Goal: Information Seeking & Learning: Check status

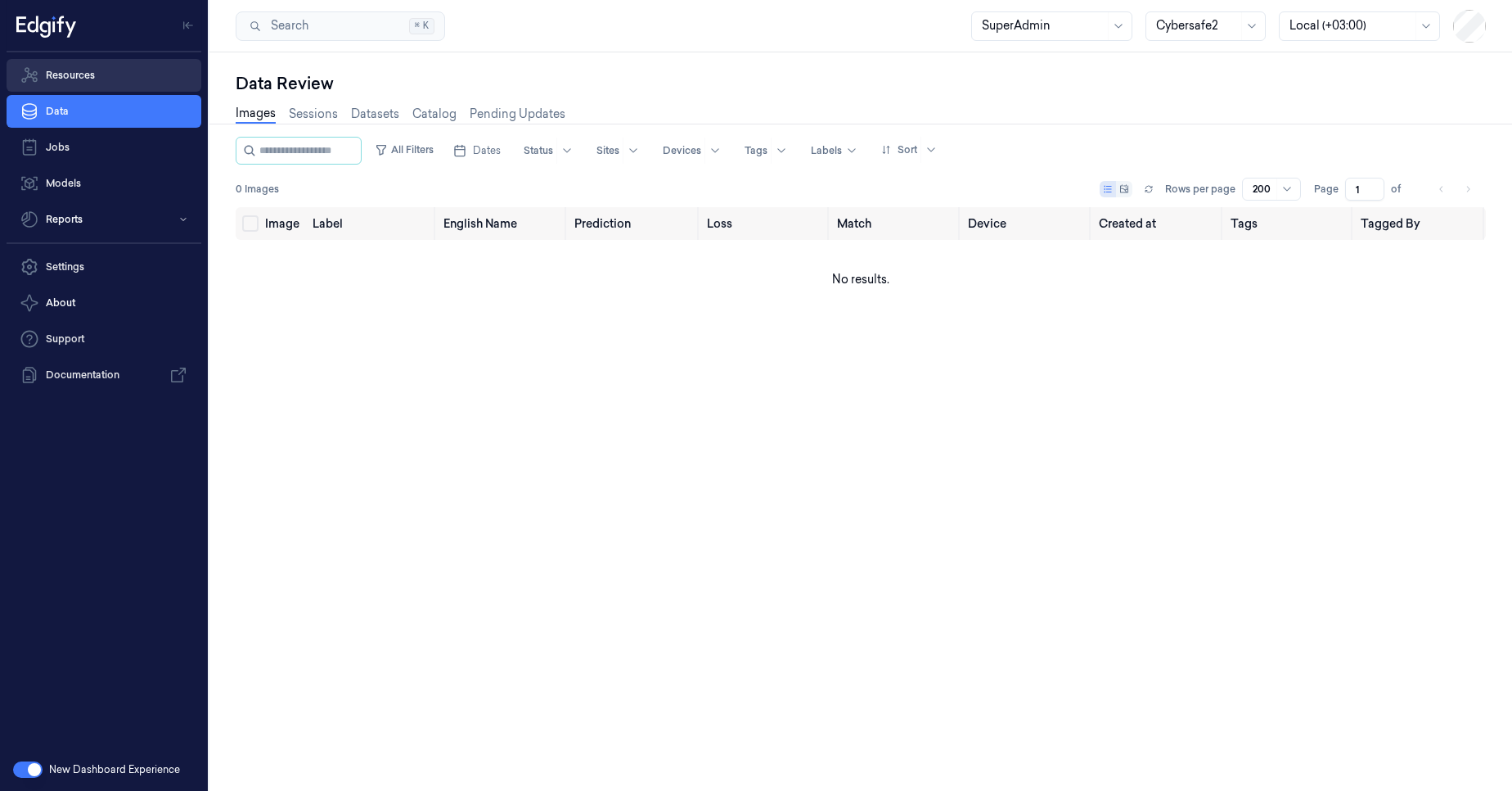
click at [71, 73] on link "Resources" at bounding box center [104, 75] width 194 height 33
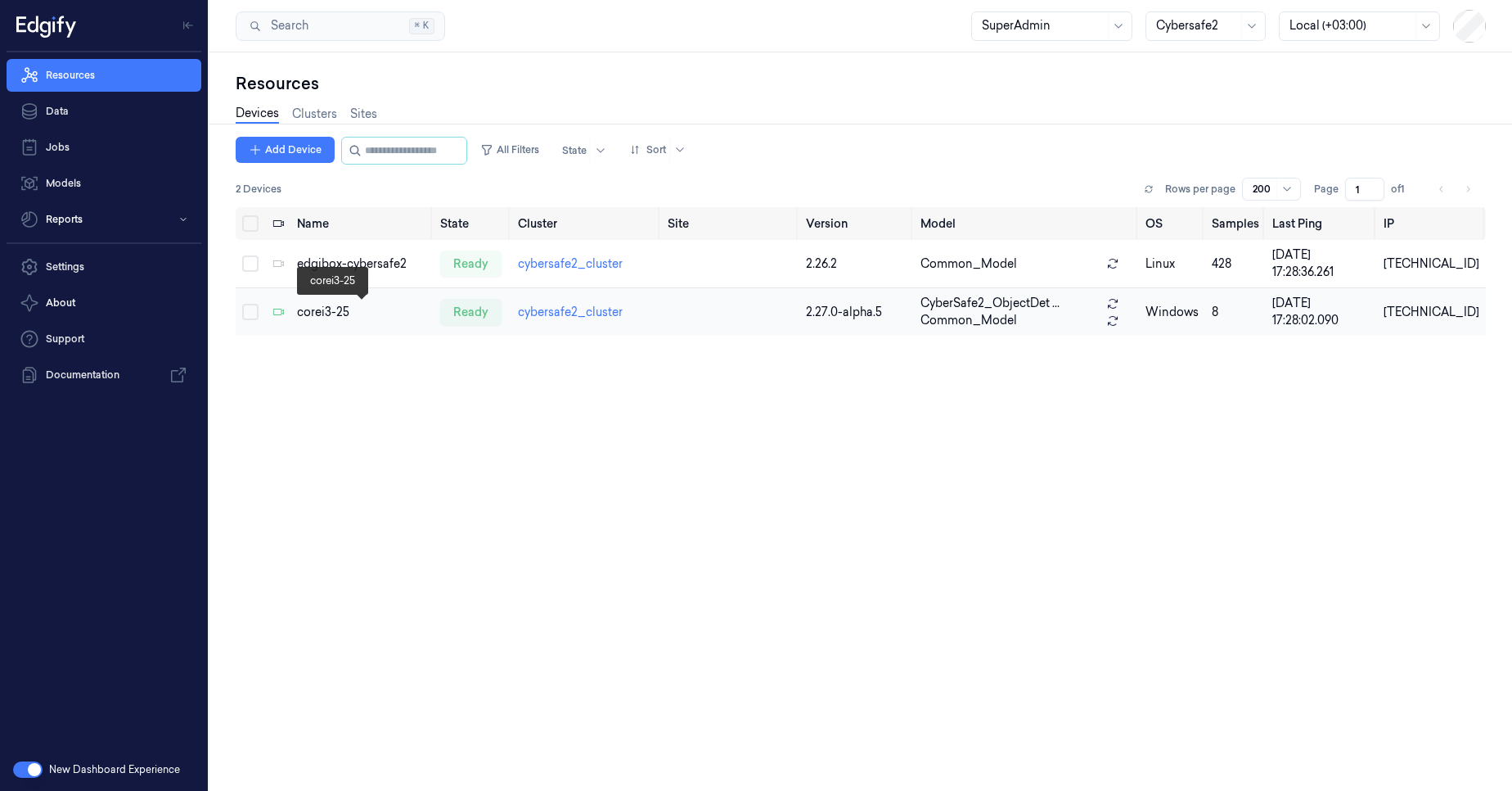
click at [331, 317] on div "corei3-25" at bounding box center [363, 312] width 131 height 17
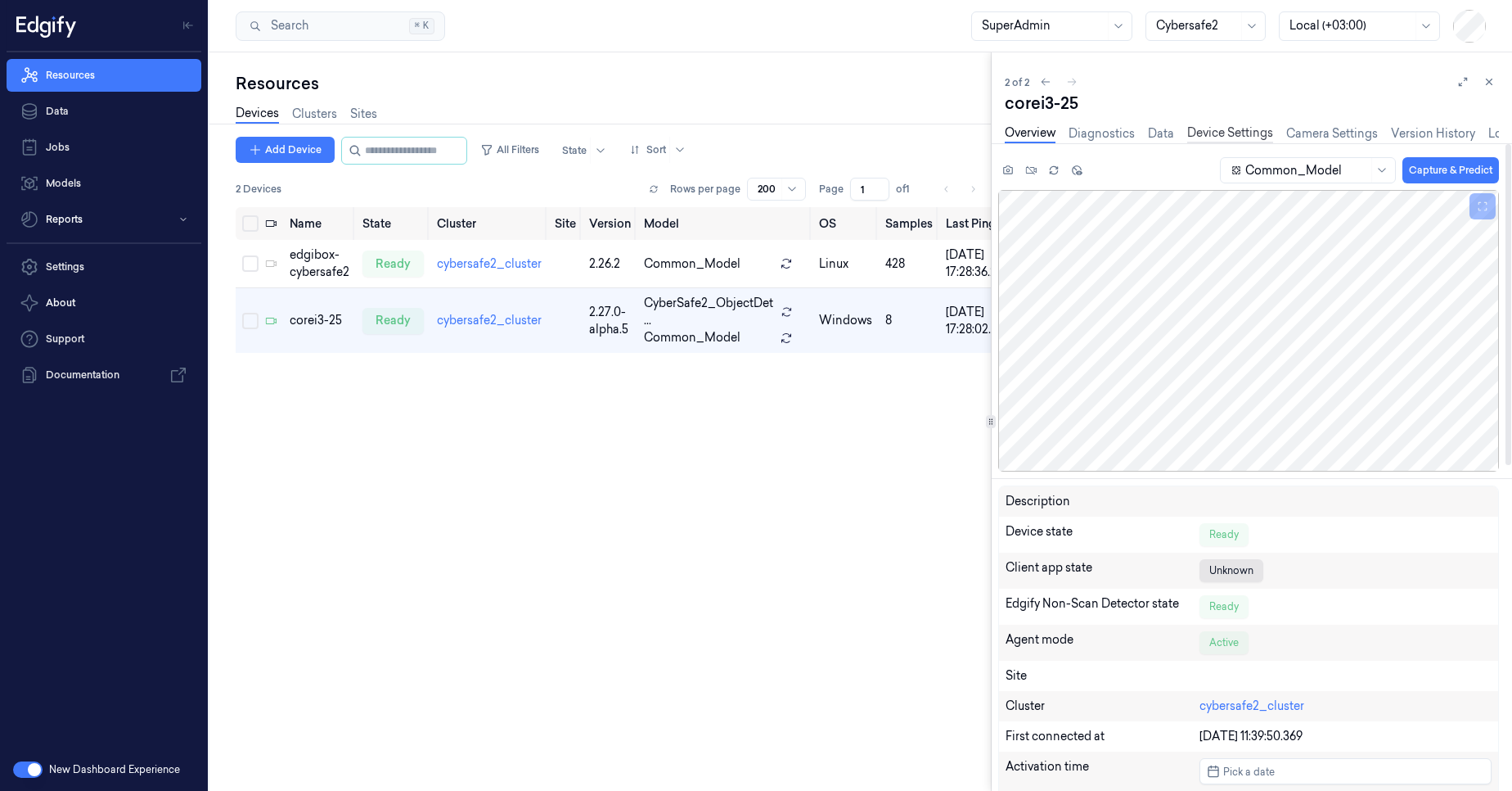
click at [1229, 137] on link "Device Settings" at bounding box center [1230, 134] width 86 height 19
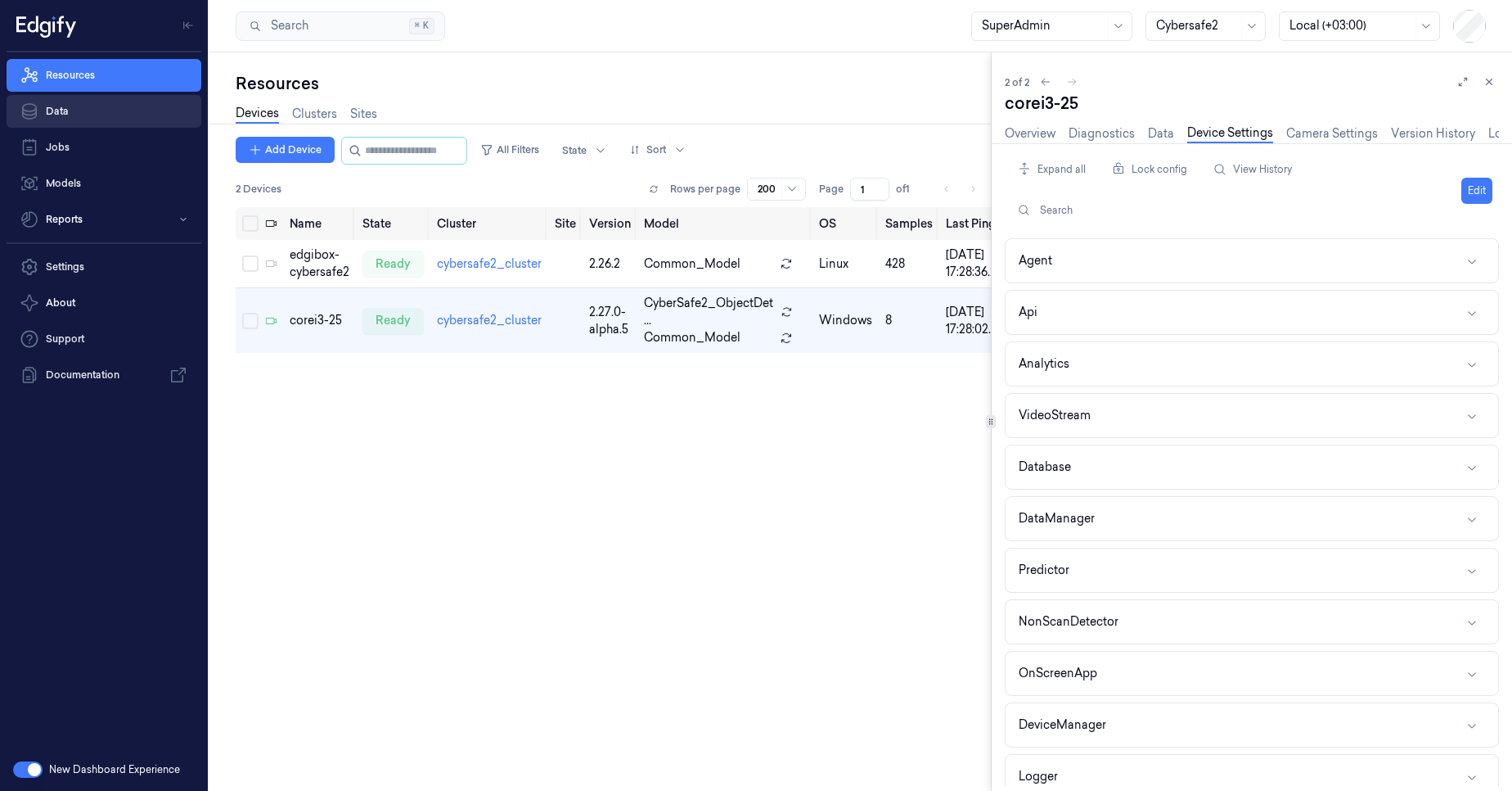
click at [83, 107] on link "Data" at bounding box center [104, 111] width 194 height 33
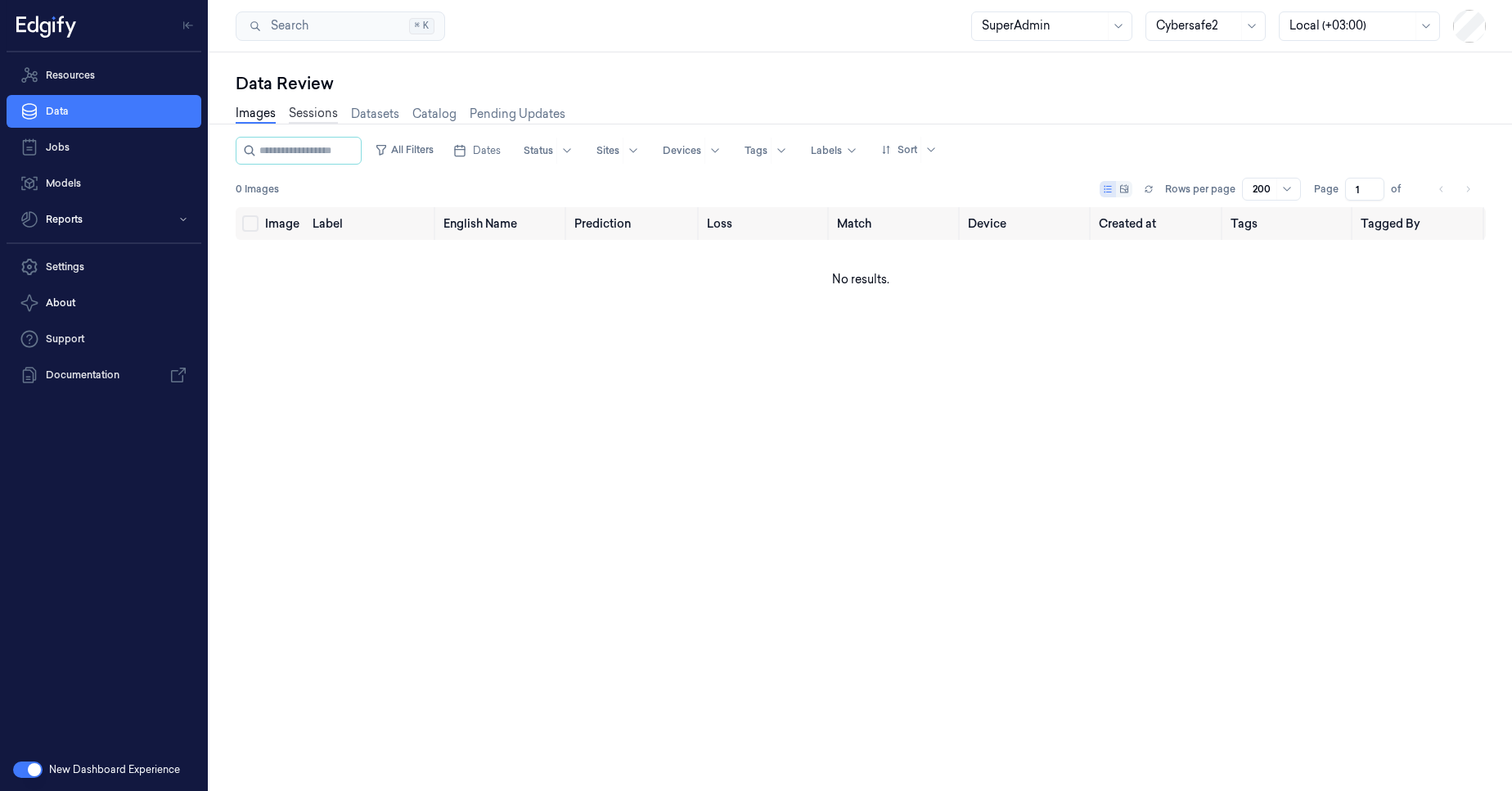
click at [301, 110] on link "Sessions" at bounding box center [313, 114] width 49 height 19
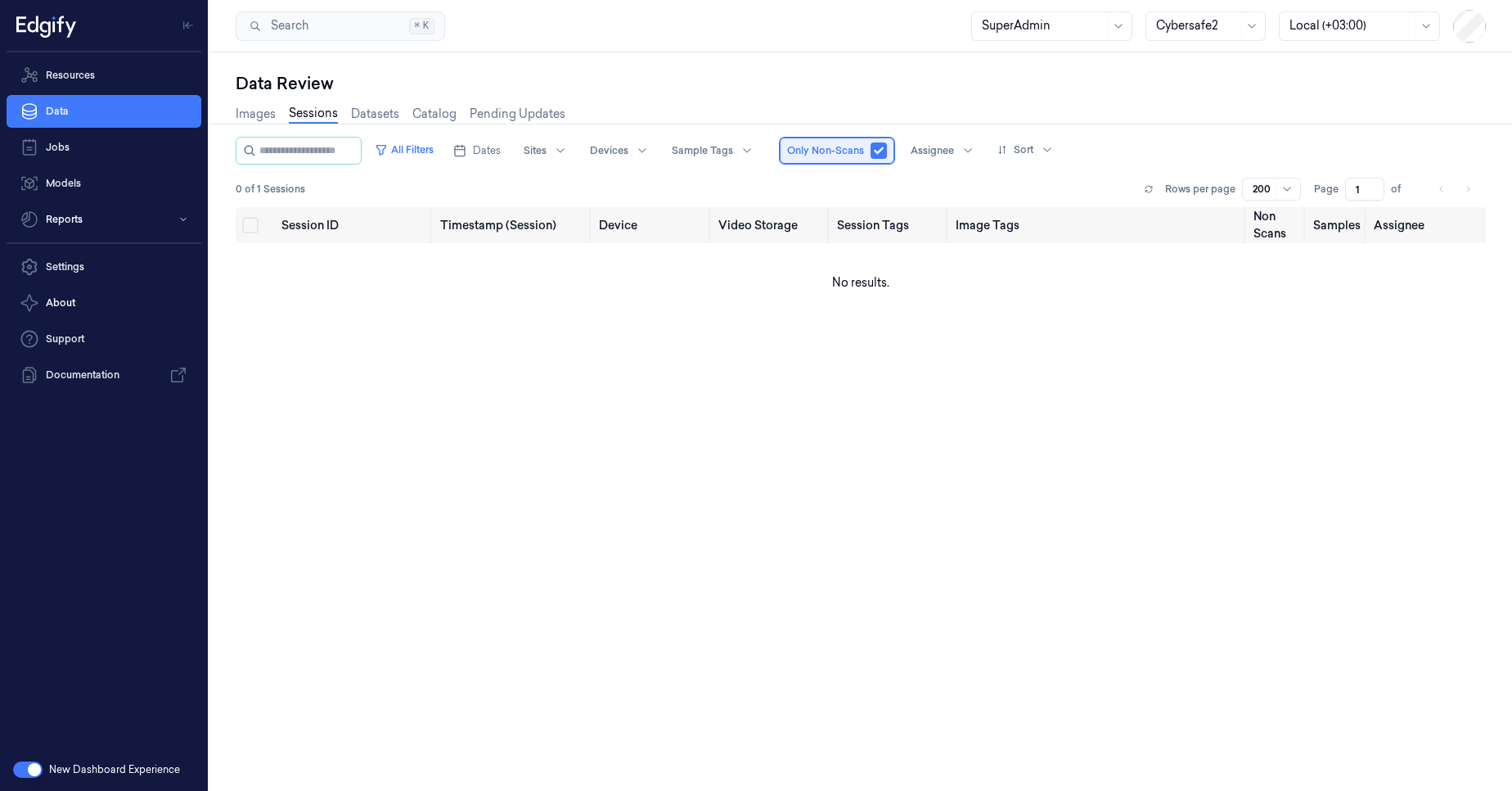
click at [853, 156] on span "Only Non-Scans" at bounding box center [825, 151] width 77 height 15
click at [930, 157] on div "Assignee" at bounding box center [940, 150] width 80 height 26
click at [887, 154] on button "button" at bounding box center [879, 151] width 16 height 16
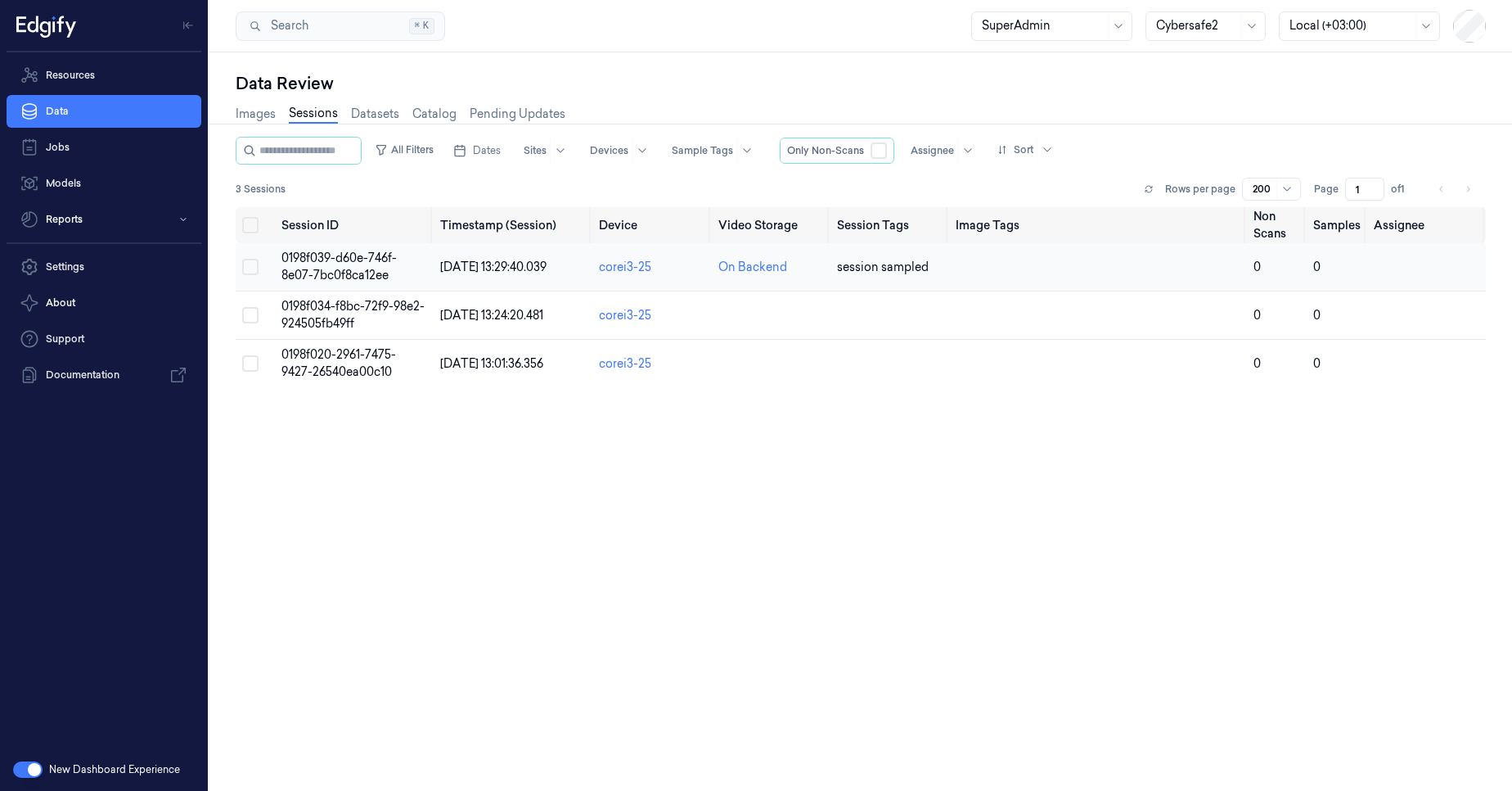
click at [381, 275] on span "0198f039-d60e-746f-8e07-7bc0f8ca12ee" at bounding box center [339, 266] width 115 height 32
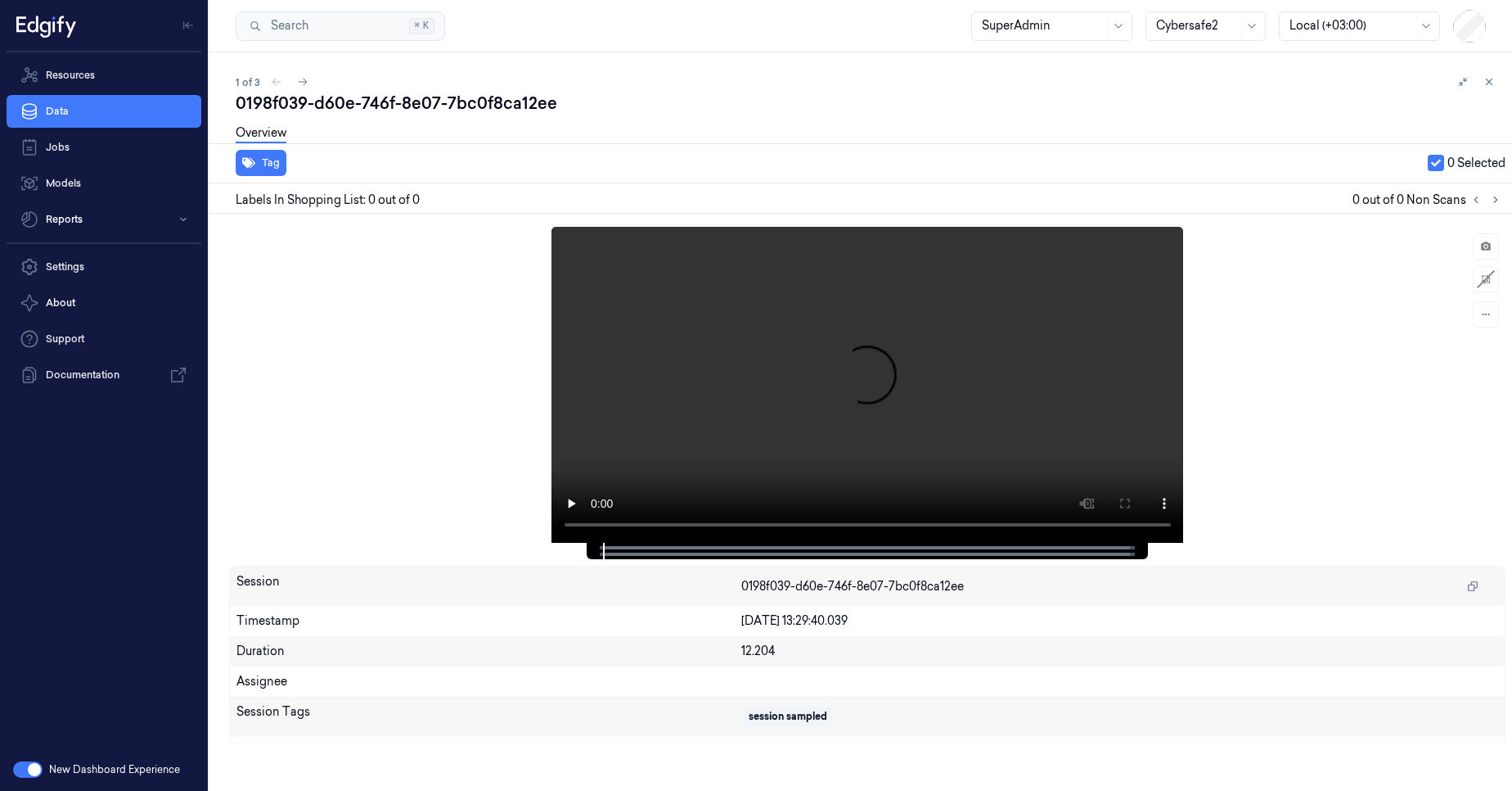
click at [210, 253] on div at bounding box center [210, 422] width 0 height 738
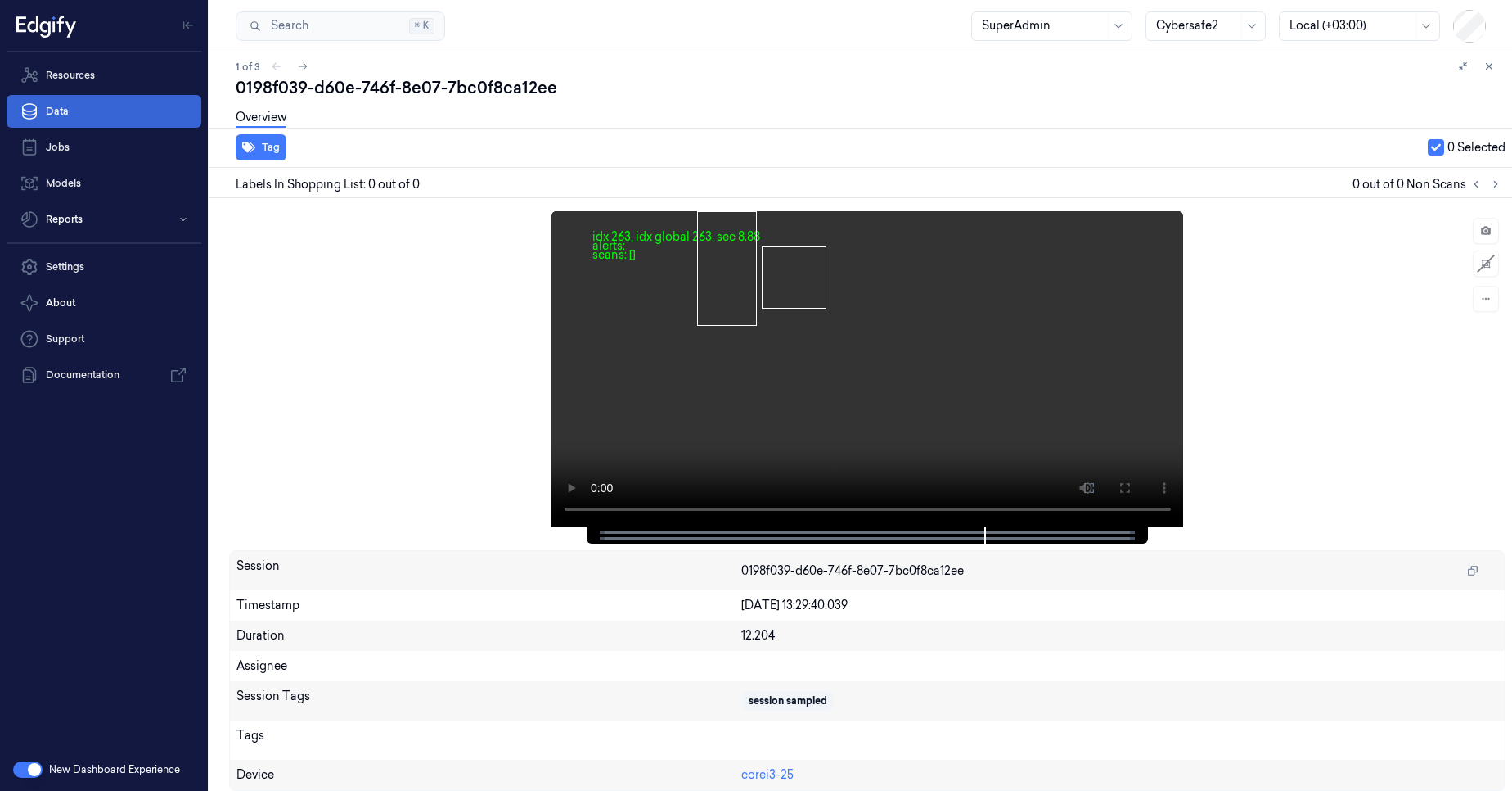
click at [118, 119] on link "Data" at bounding box center [104, 111] width 194 height 33
